Goal: Navigation & Orientation: Find specific page/section

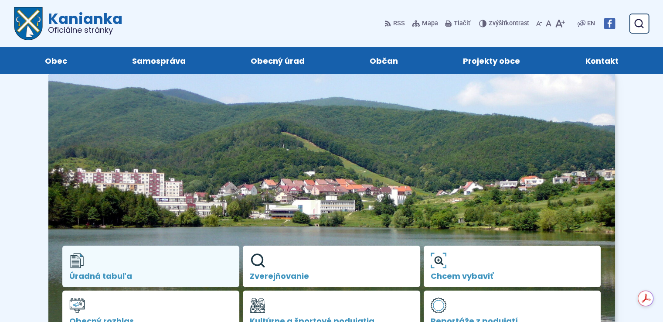
click at [109, 261] on link "Úradná tabuľa" at bounding box center [150, 266] width 177 height 42
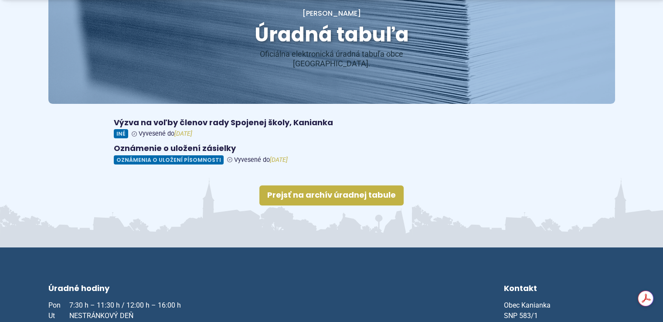
scroll to position [131, 0]
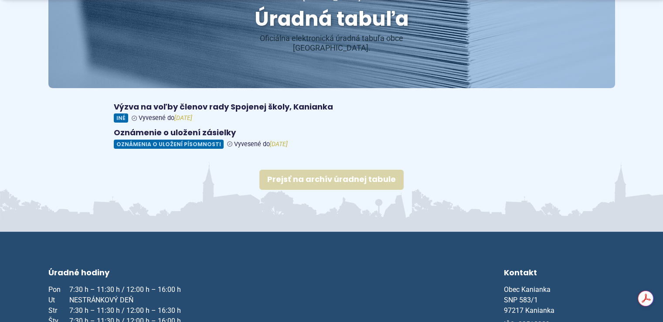
click at [348, 170] on link "Prejsť na archív úradnej tabule" at bounding box center [331, 180] width 144 height 20
